Goal: Register for event/course

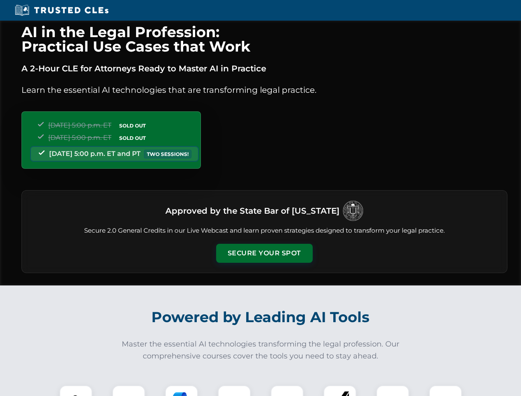
click at [264, 253] on button "Secure Your Spot" at bounding box center [264, 253] width 96 height 19
click at [76, 390] on img at bounding box center [76, 402] width 24 height 24
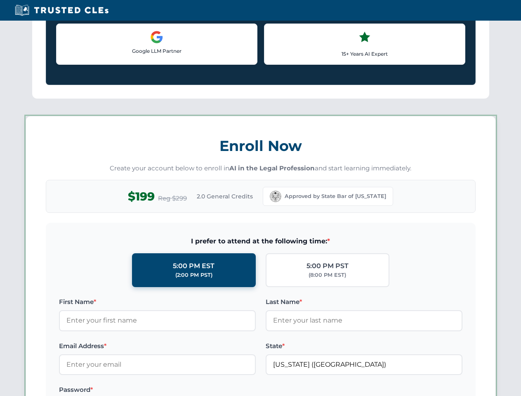
click at [181, 390] on label "Password *" at bounding box center [157, 390] width 197 height 10
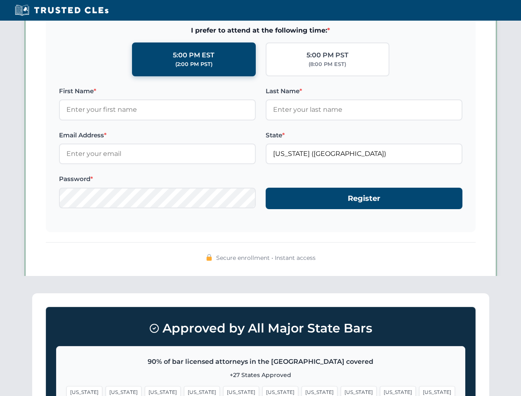
click at [380, 390] on span "[US_STATE]" at bounding box center [398, 392] width 36 height 12
